Goal: Task Accomplishment & Management: Use online tool/utility

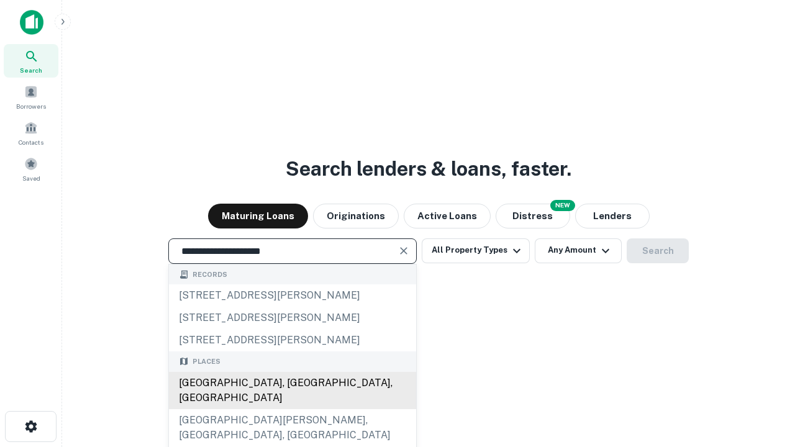
click at [292, 409] on div "Santa Monica, CA, USA" at bounding box center [292, 390] width 247 height 37
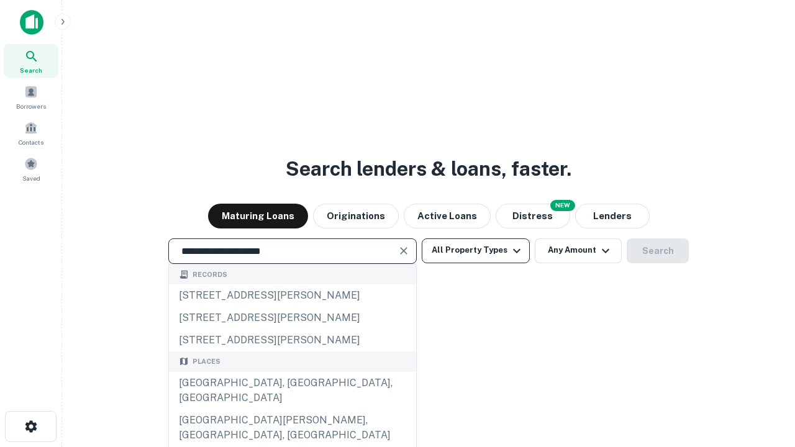
click at [476, 250] on button "All Property Types" at bounding box center [476, 250] width 108 height 25
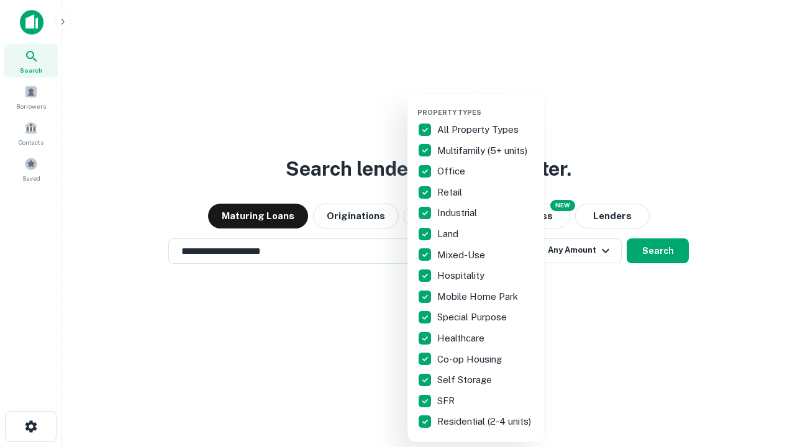
type input "**********"
click at [486, 104] on button "button" at bounding box center [485, 104] width 137 height 1
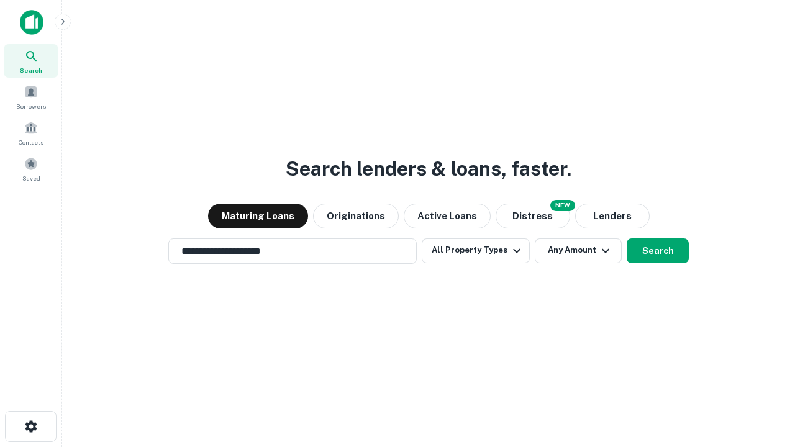
scroll to position [7, 150]
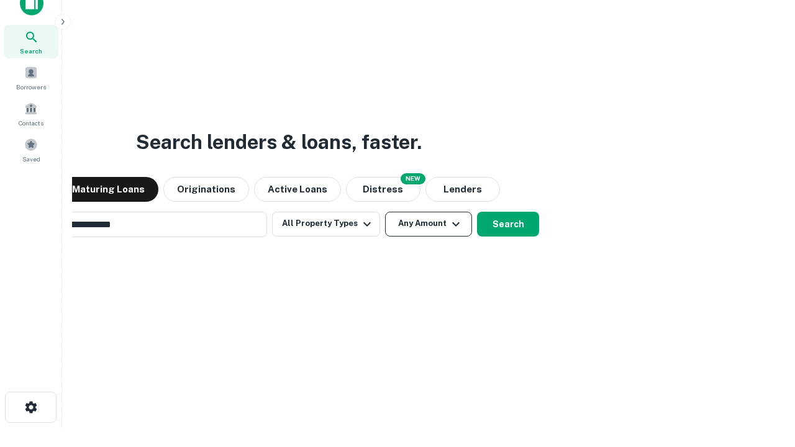
click at [385, 212] on button "Any Amount" at bounding box center [428, 224] width 87 height 25
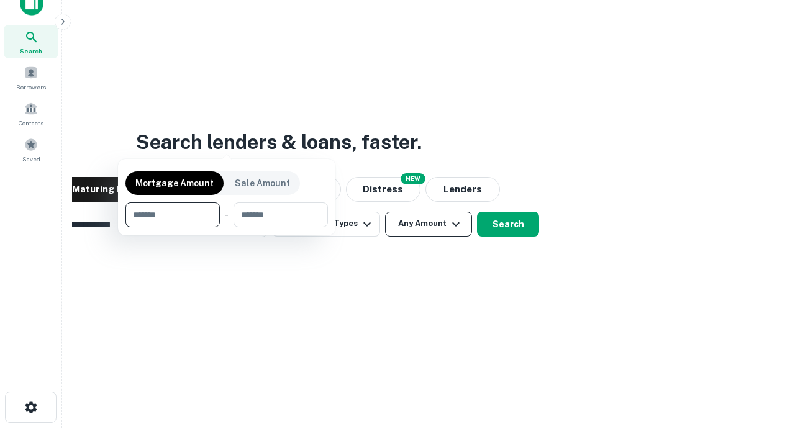
scroll to position [20, 0]
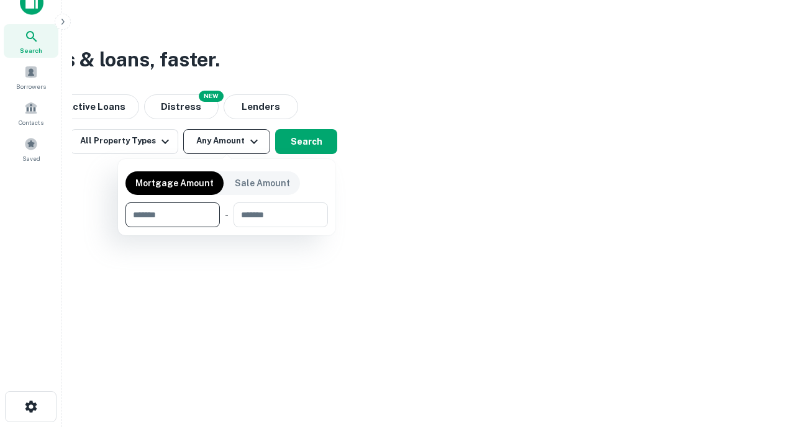
type input "*******"
click at [227, 227] on button "button" at bounding box center [226, 227] width 202 height 1
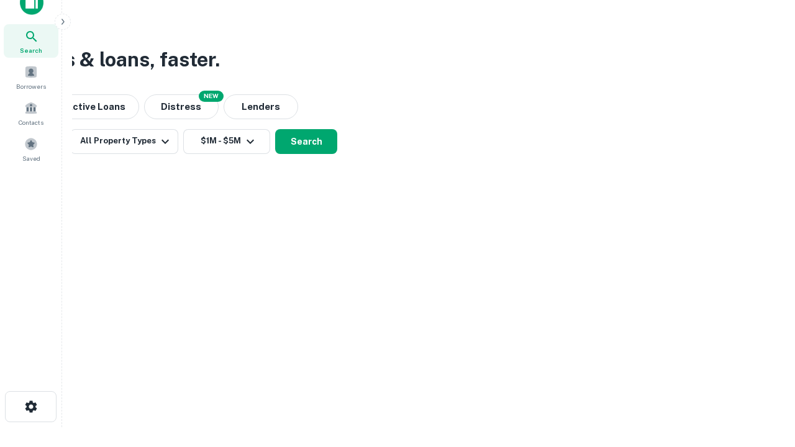
scroll to position [19, 0]
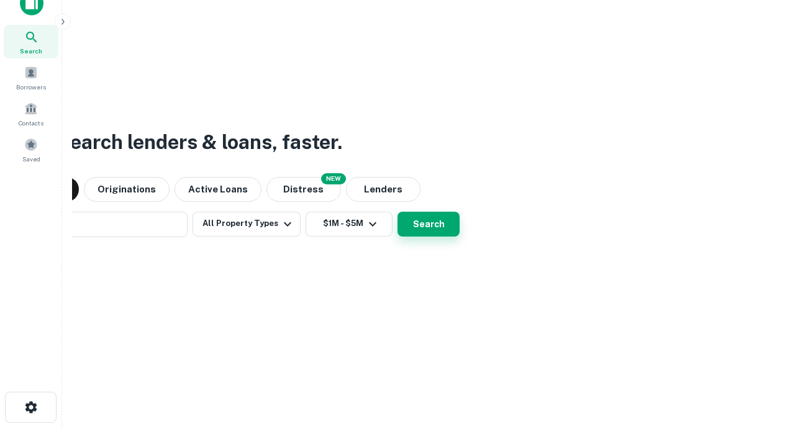
click at [397, 212] on button "Search" at bounding box center [428, 224] width 62 height 25
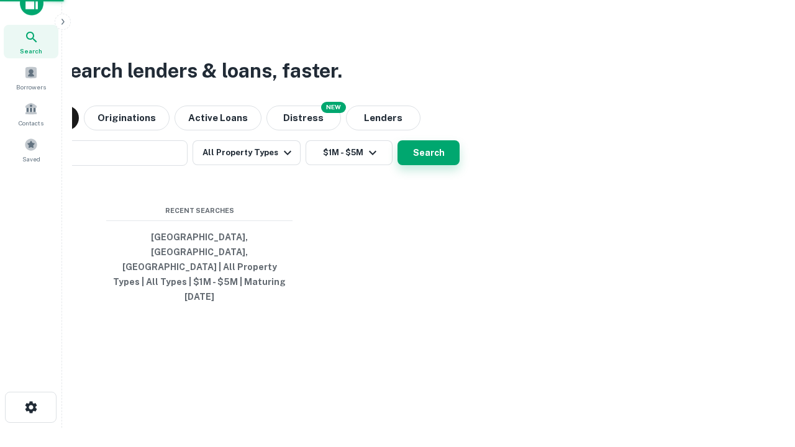
scroll to position [20, 0]
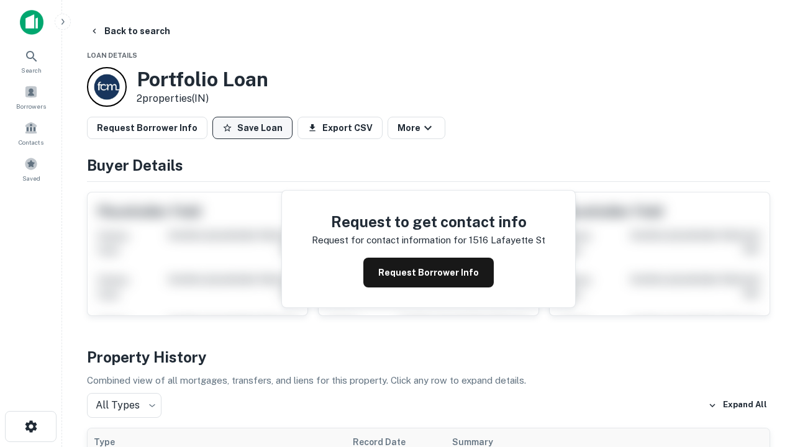
click at [252, 128] on button "Save Loan" at bounding box center [252, 128] width 80 height 22
click at [255, 128] on button "Loan Saved" at bounding box center [255, 128] width 86 height 22
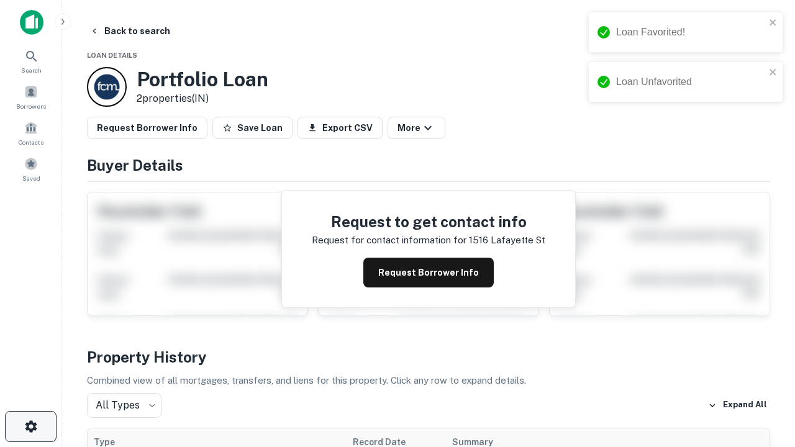
click at [30, 427] on icon "button" at bounding box center [31, 426] width 15 height 15
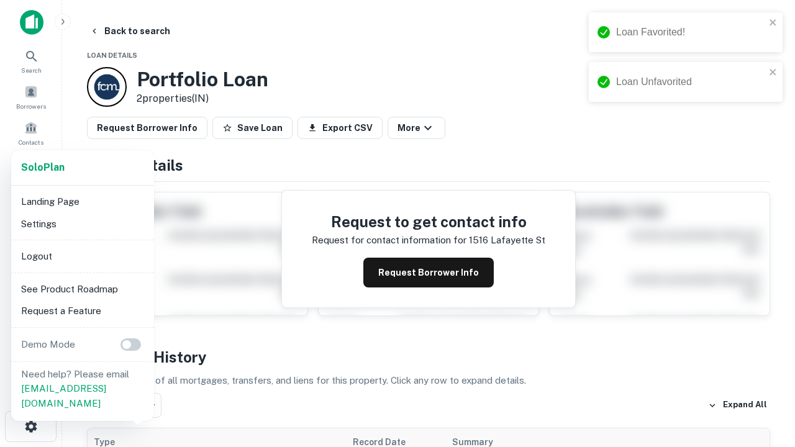
click at [82, 256] on li "Logout" at bounding box center [82, 256] width 133 height 22
